Goal: Information Seeking & Learning: Learn about a topic

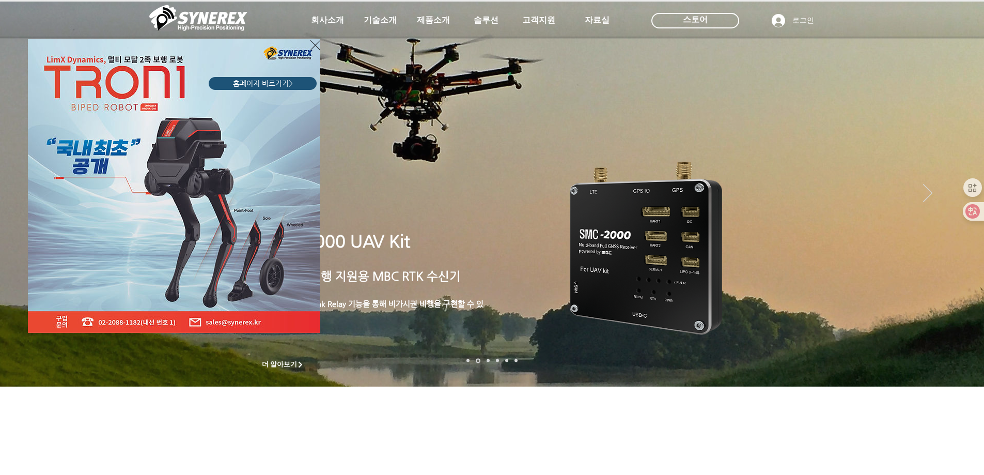
click at [317, 43] on icon "사이트로 돌아가기" at bounding box center [316, 45] width 10 height 10
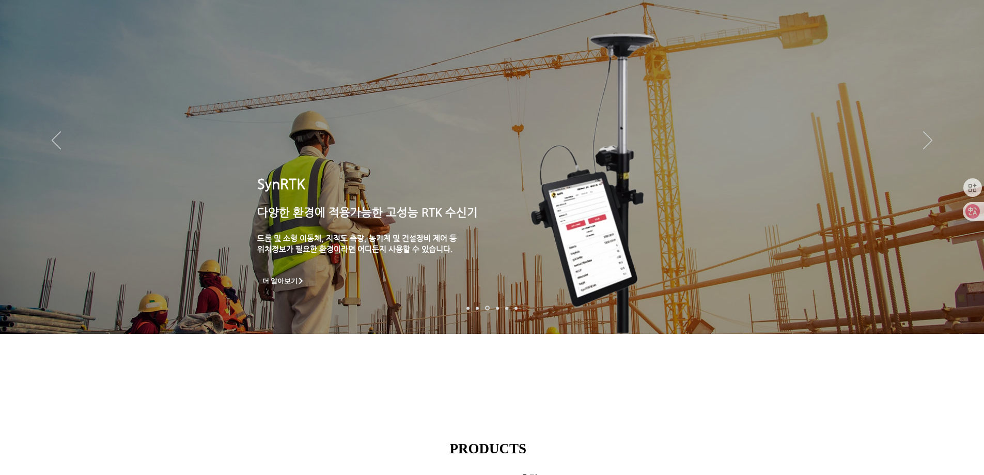
scroll to position [103, 0]
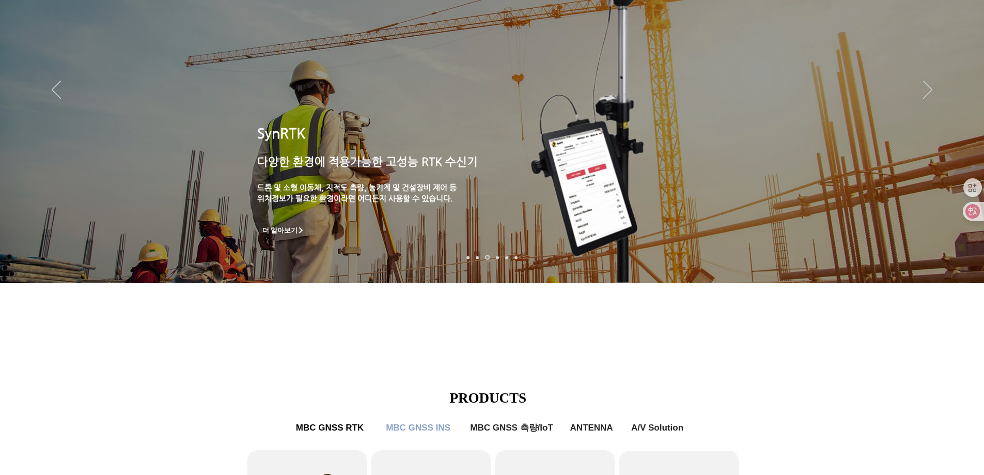
click at [692, 360] on div "main content" at bounding box center [492, 211] width 984 height 313
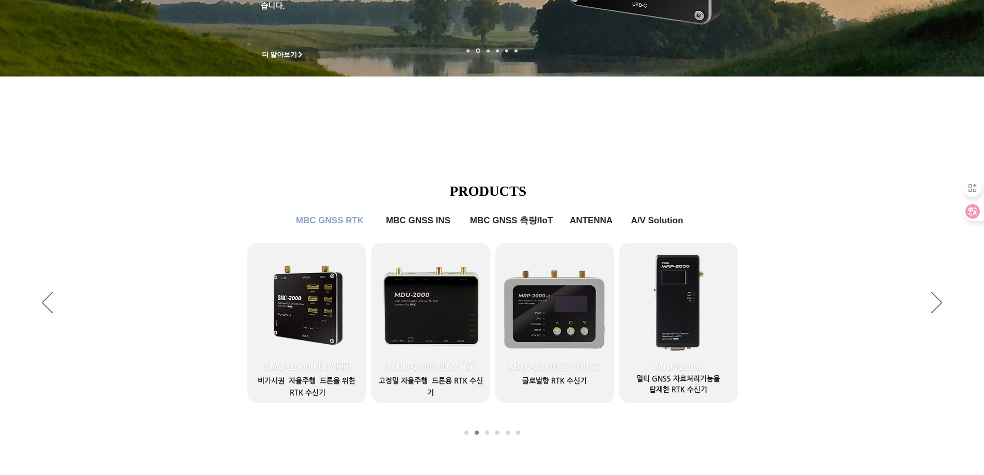
scroll to position [0, 0]
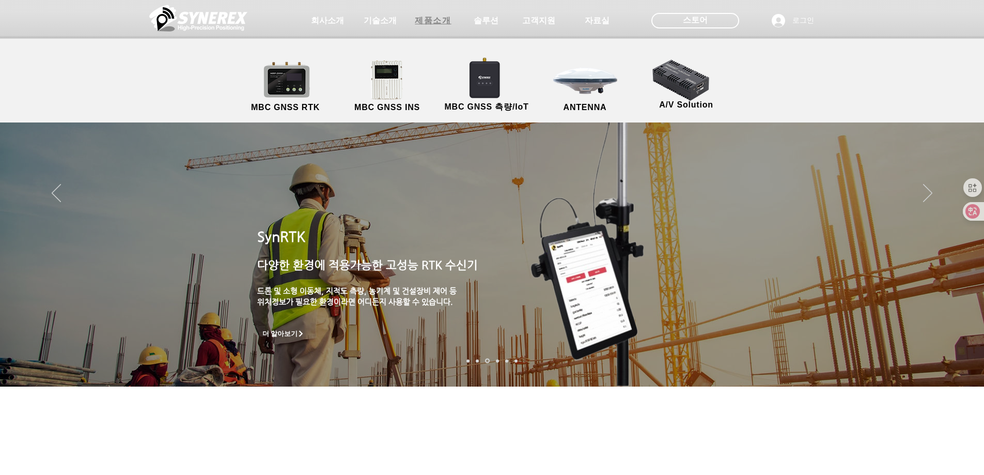
click at [443, 20] on span "제품소개" at bounding box center [433, 21] width 36 height 11
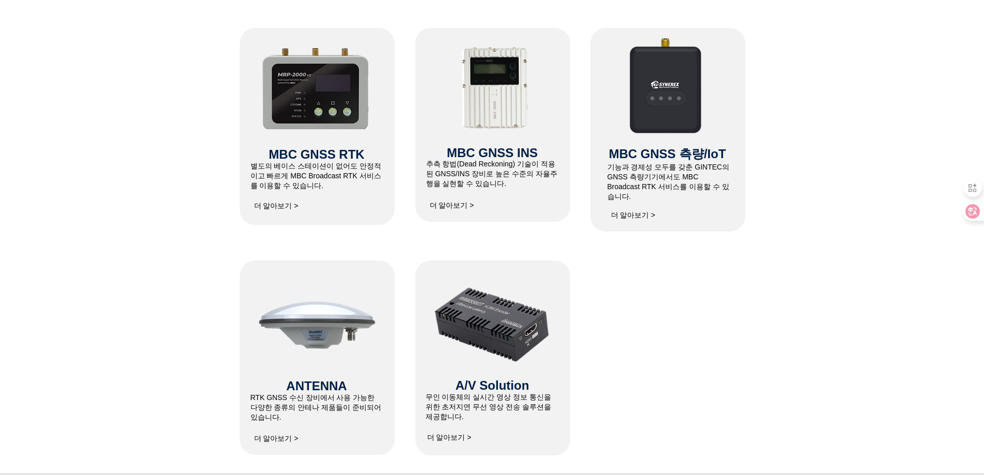
scroll to position [465, 0]
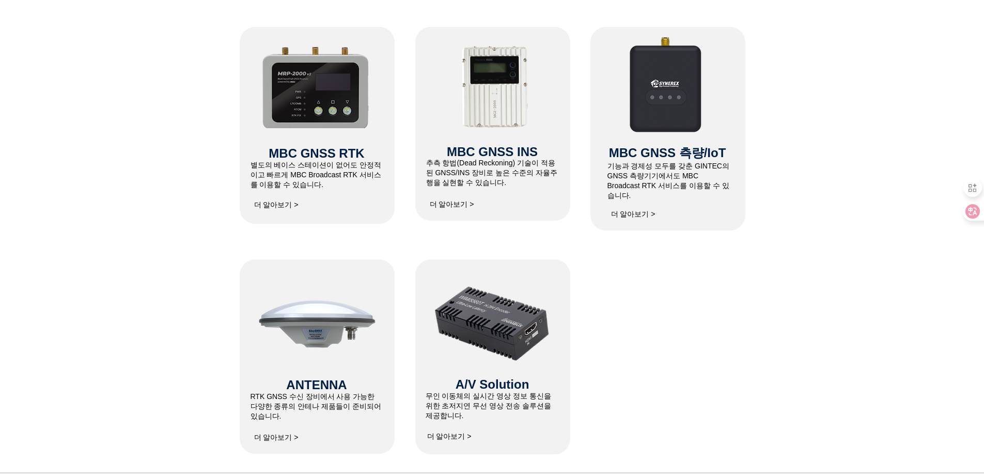
click at [456, 438] on span "더 알아보기 >" at bounding box center [449, 436] width 44 height 9
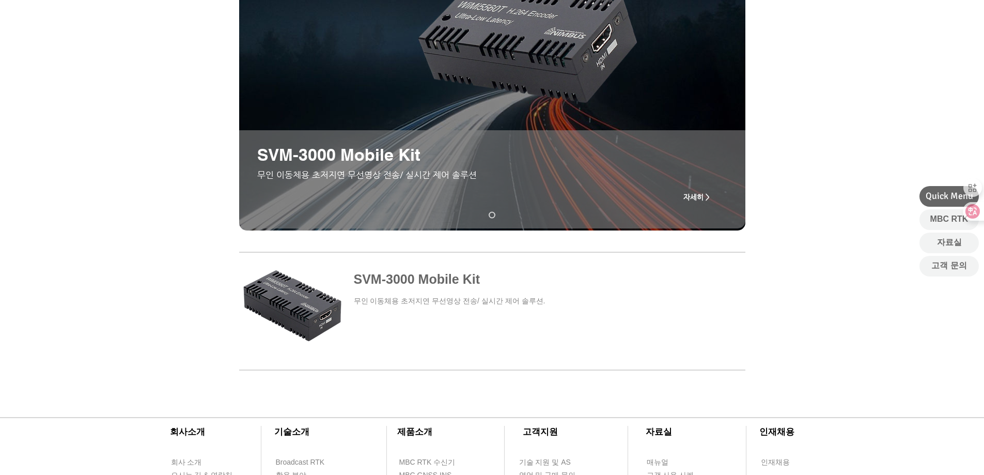
scroll to position [207, 0]
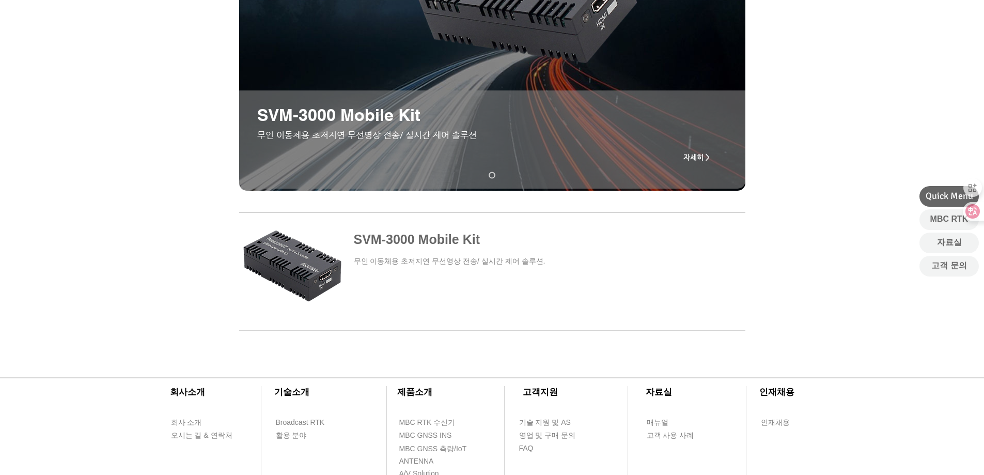
click at [697, 152] on span "자세히 >" at bounding box center [696, 157] width 41 height 21
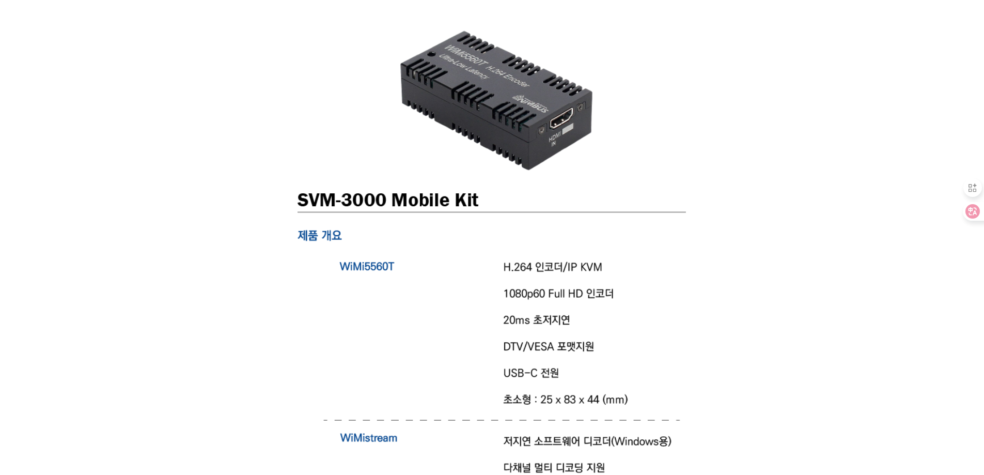
scroll to position [2222, 0]
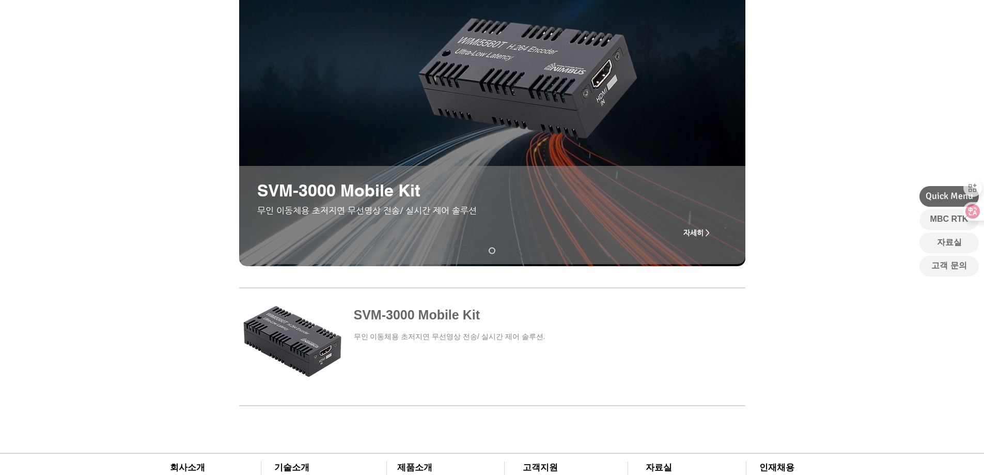
scroll to position [52, 0]
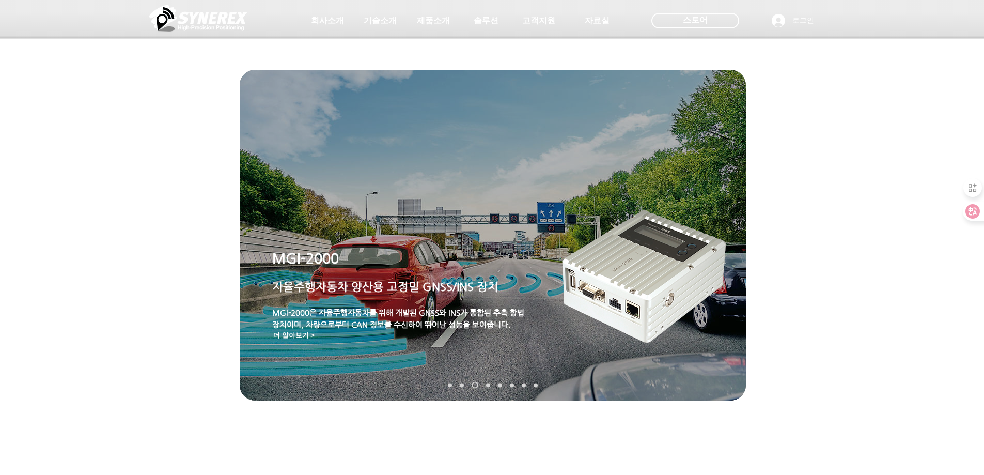
click at [191, 11] on img at bounding box center [198, 18] width 98 height 31
